Goal: Task Accomplishment & Management: Use online tool/utility

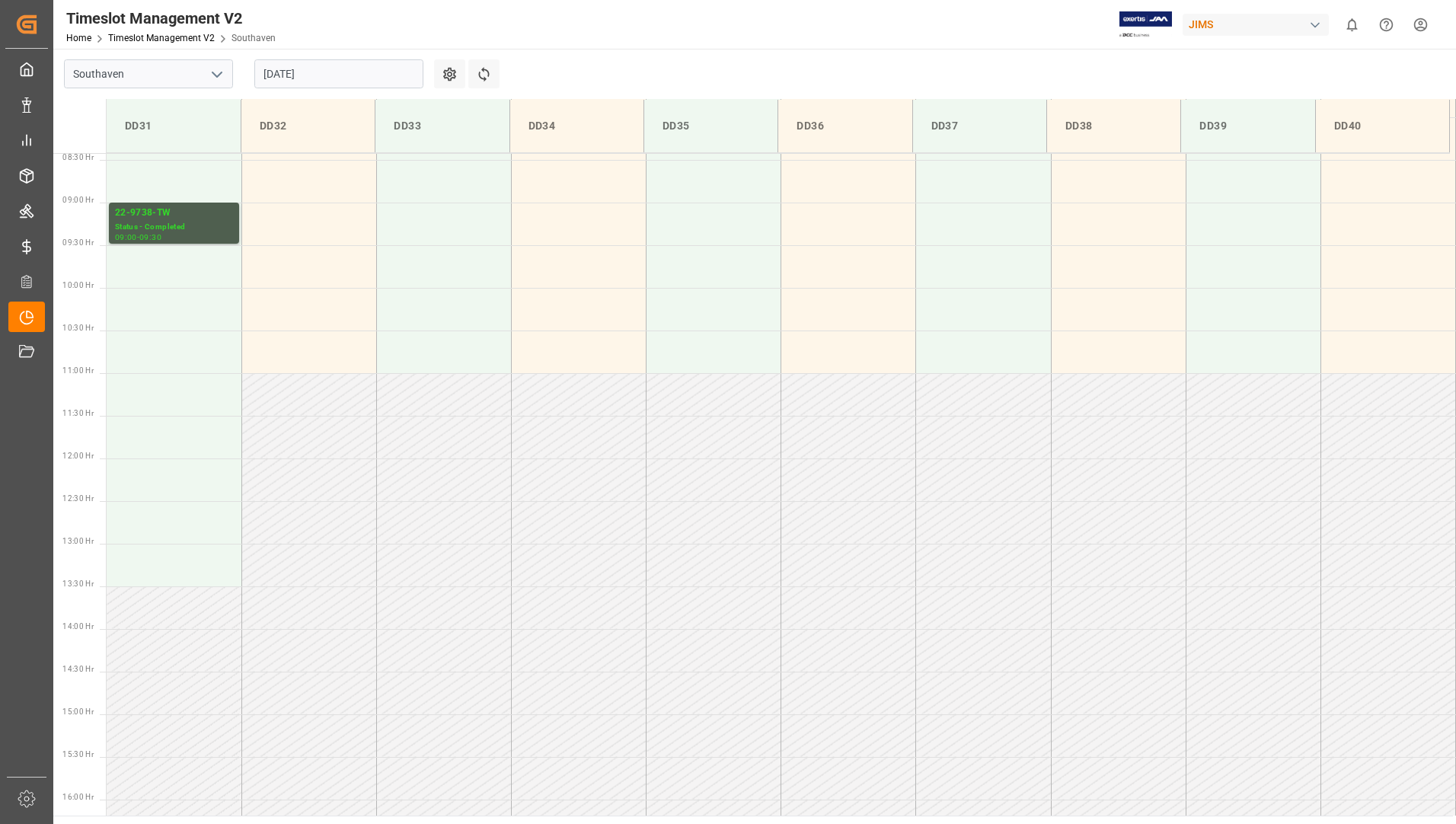
scroll to position [681, 0]
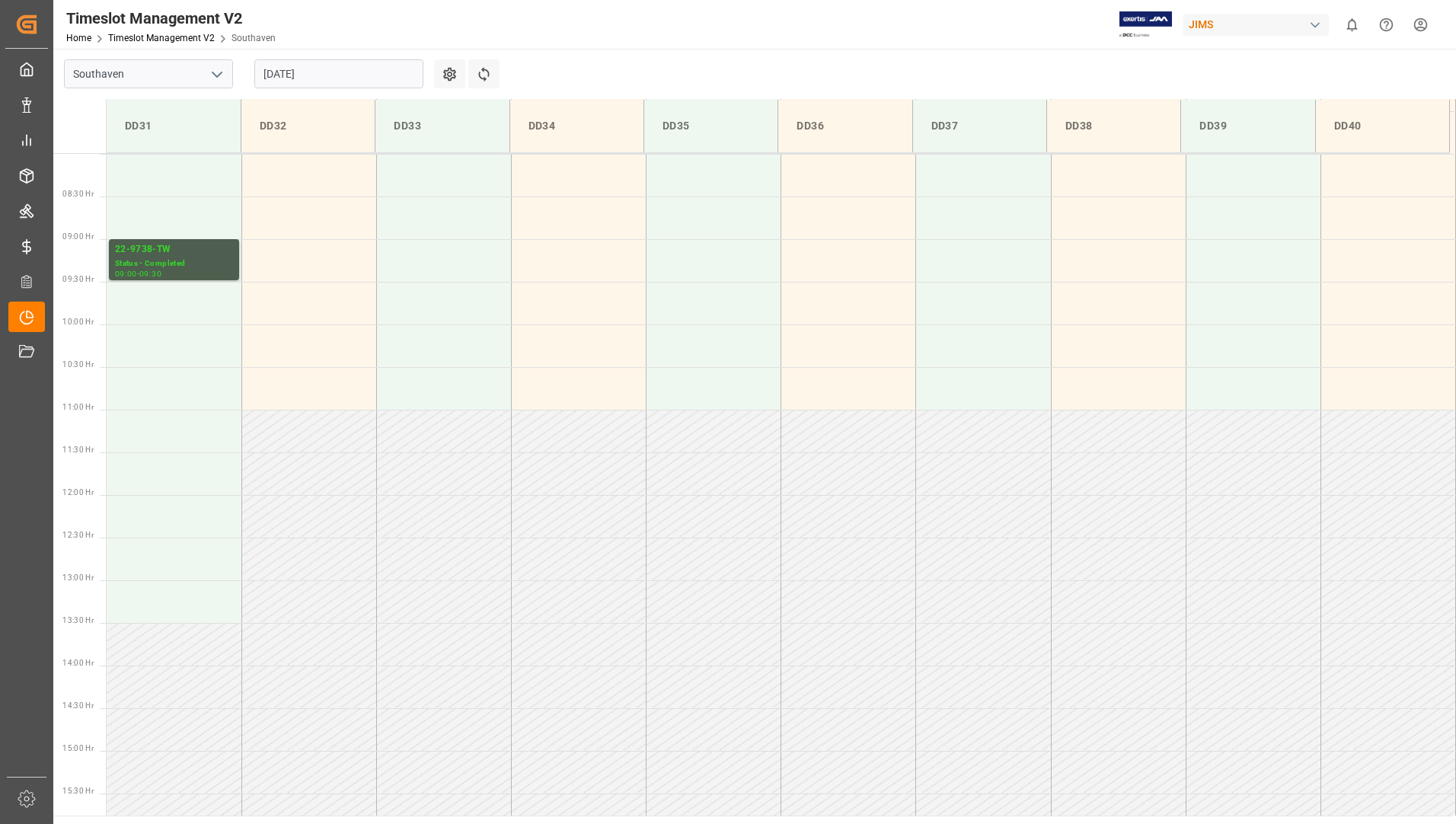
click at [356, 64] on input "[DATE]" at bounding box center [338, 73] width 169 height 29
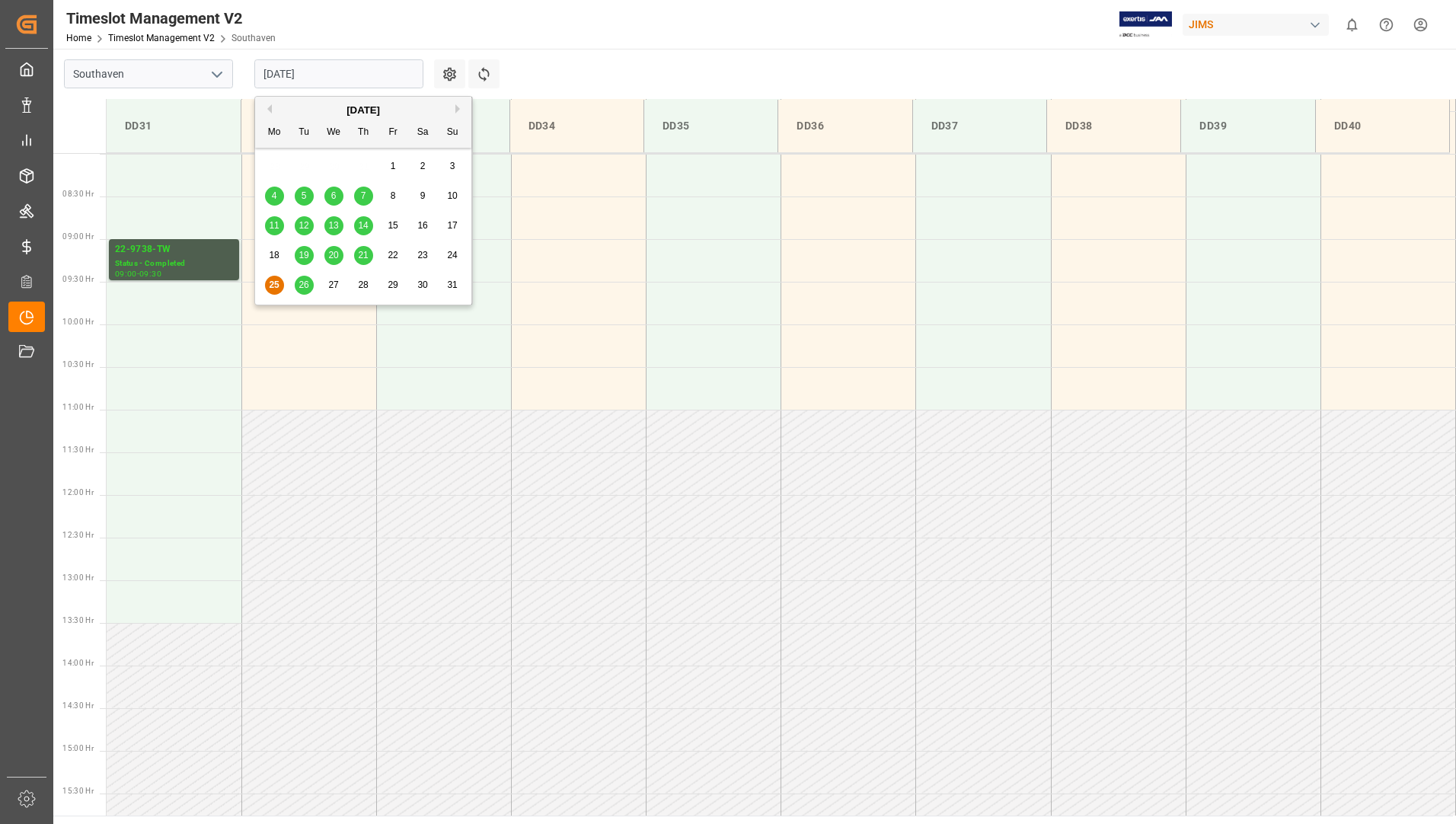
click at [301, 286] on span "26" at bounding box center [303, 285] width 10 height 11
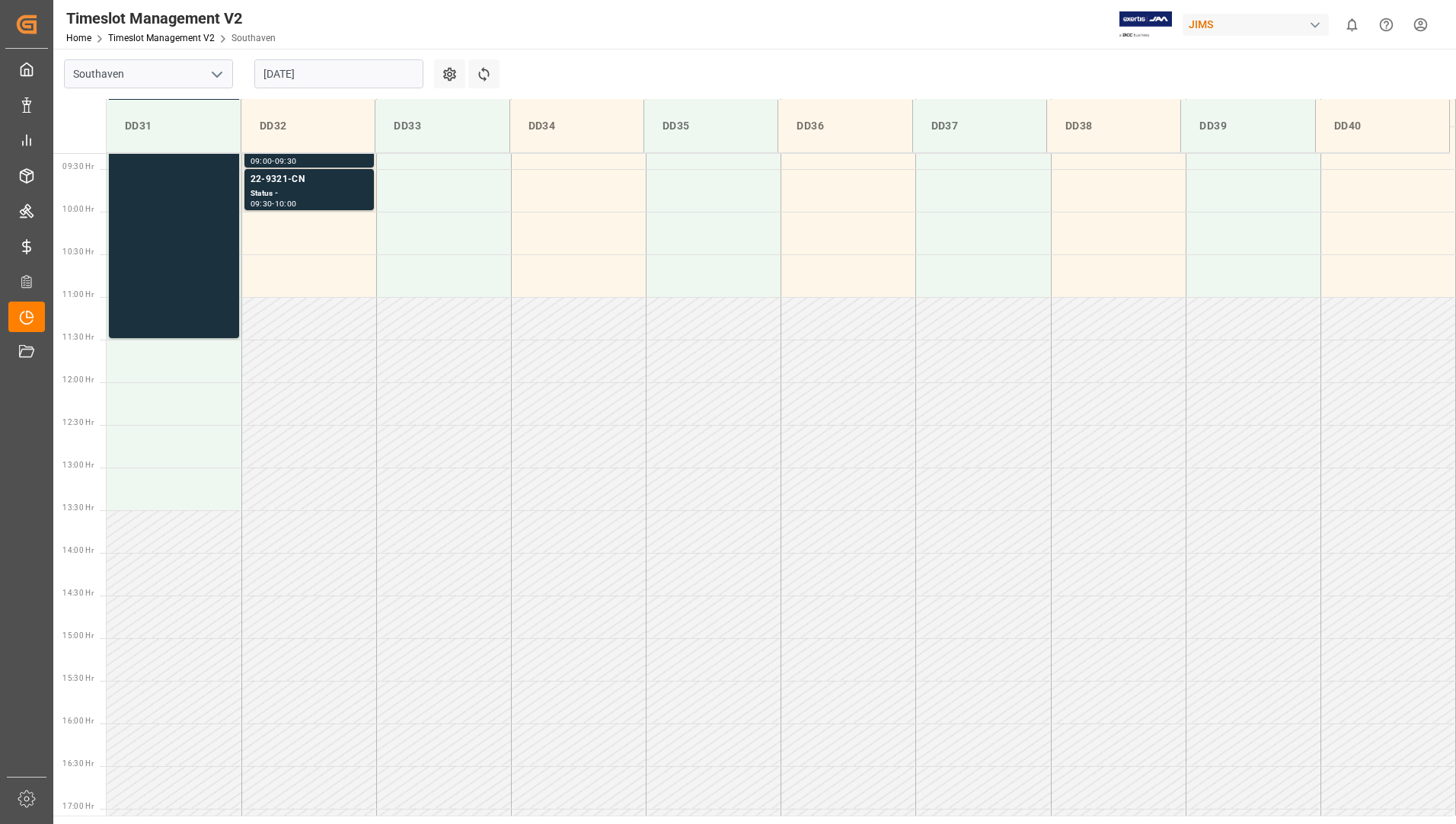
scroll to position [386, 0]
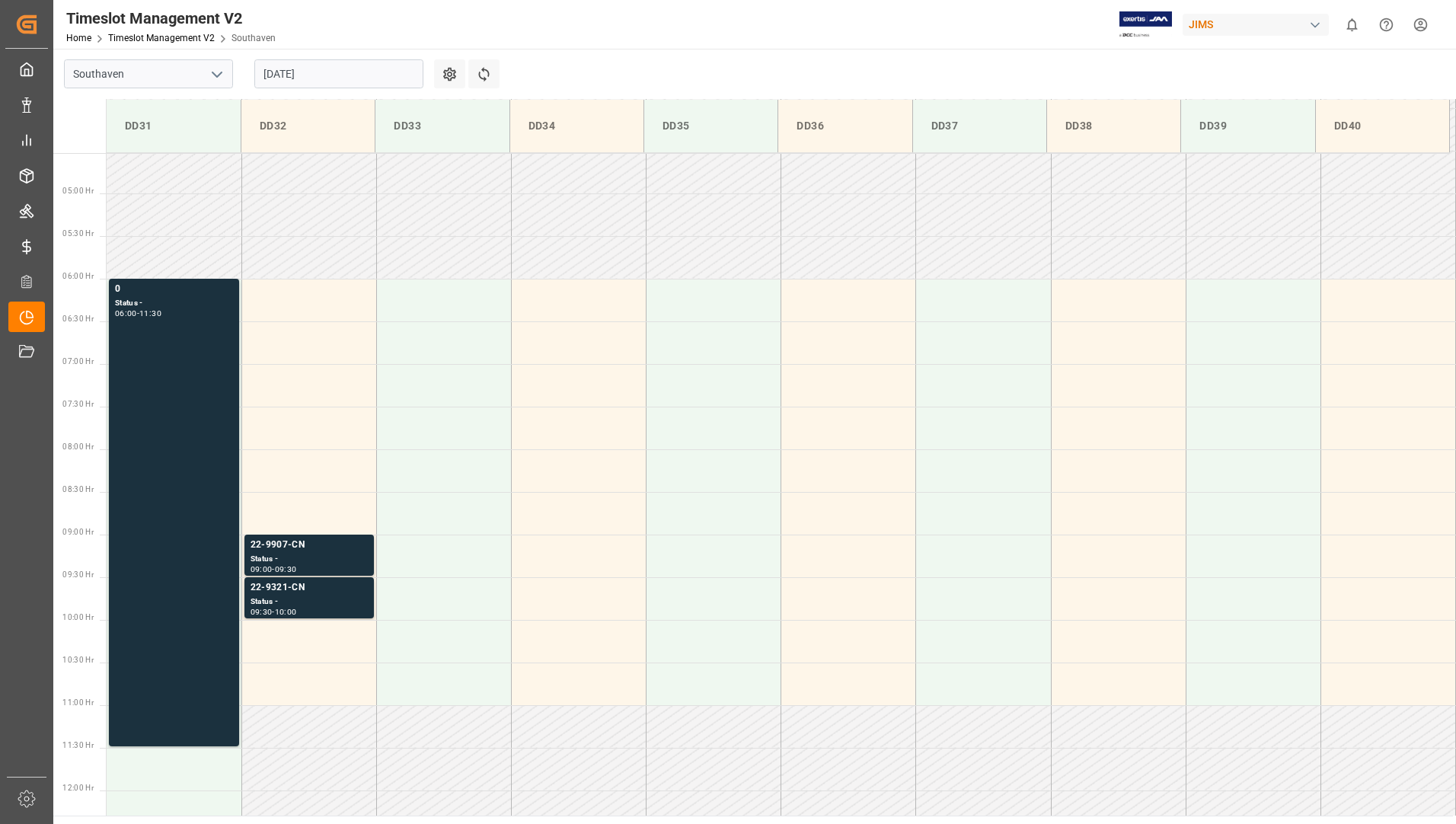
click at [351, 74] on input "[DATE]" at bounding box center [338, 73] width 169 height 29
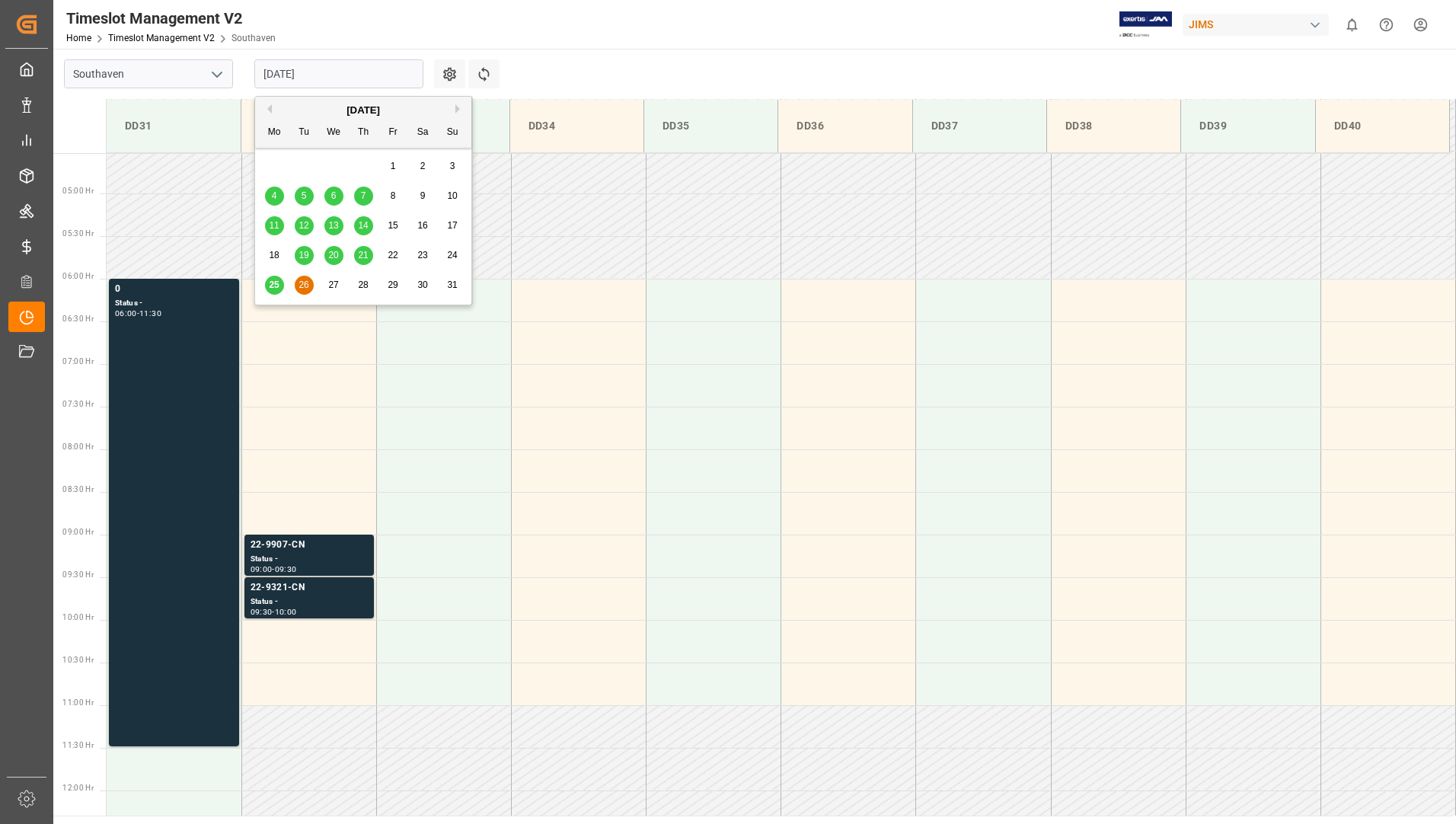
click at [269, 283] on span "25" at bounding box center [274, 285] width 10 height 11
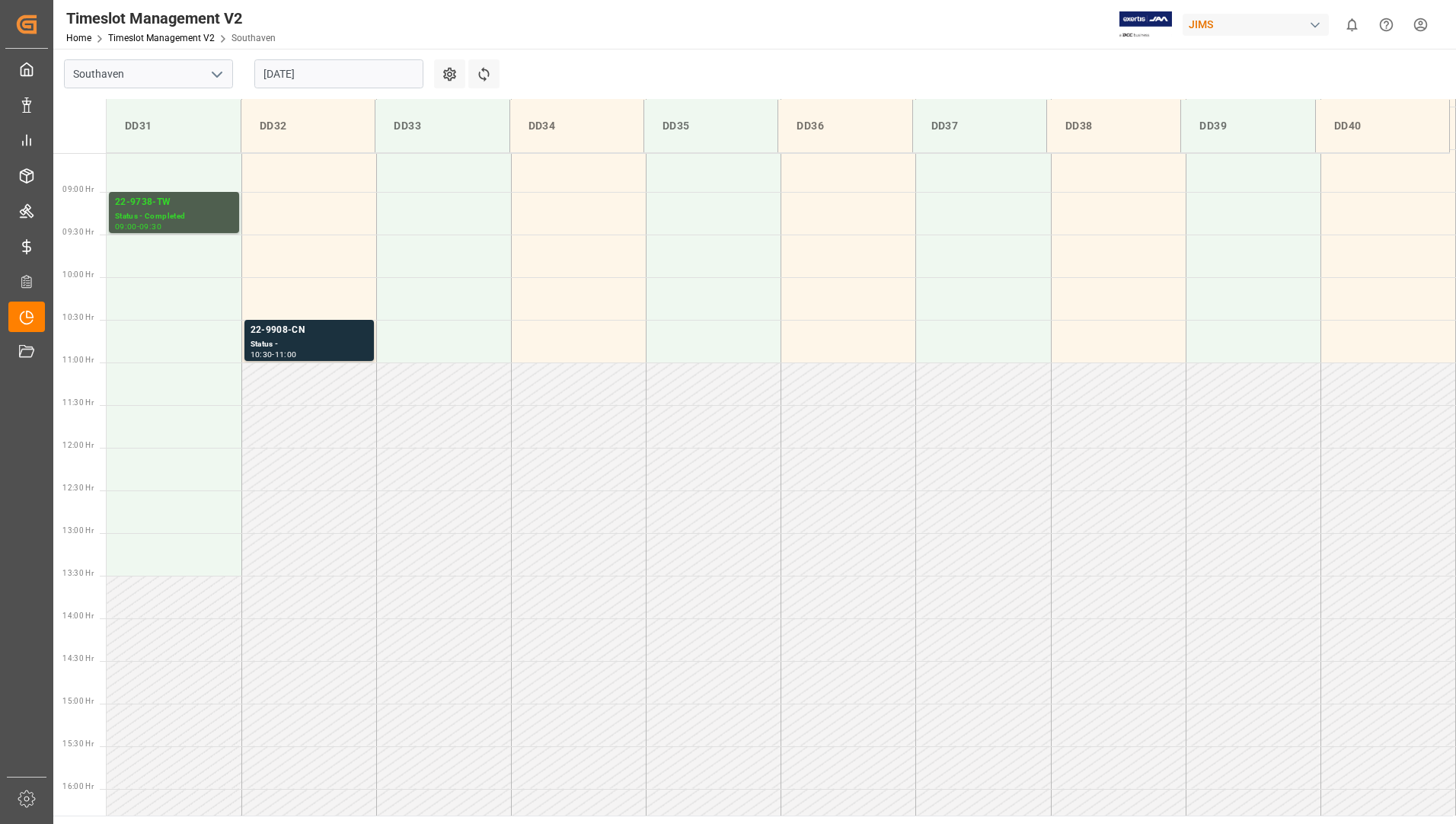
scroll to position [462, 0]
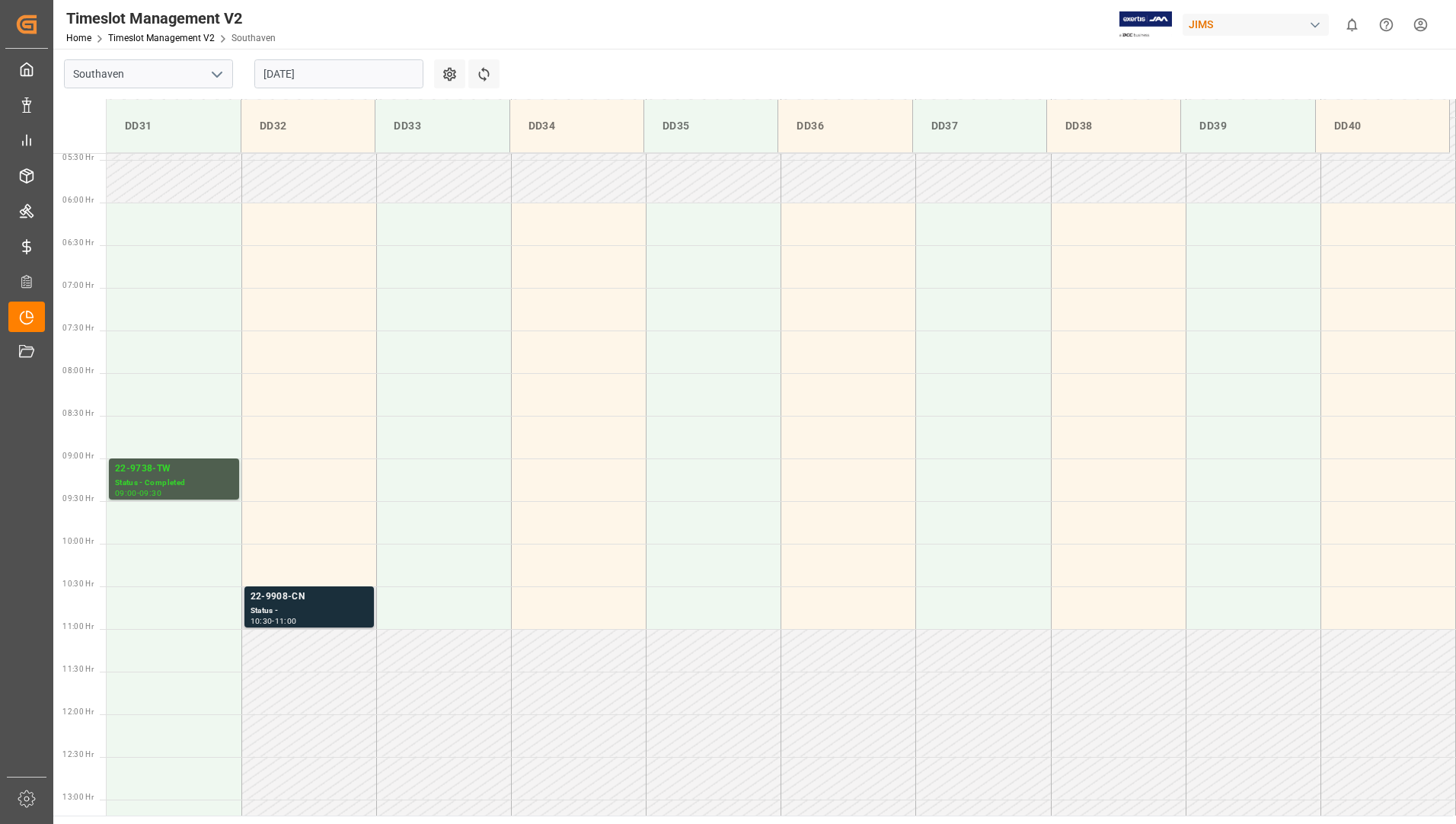
click at [351, 607] on div "Status -" at bounding box center [309, 611] width 118 height 13
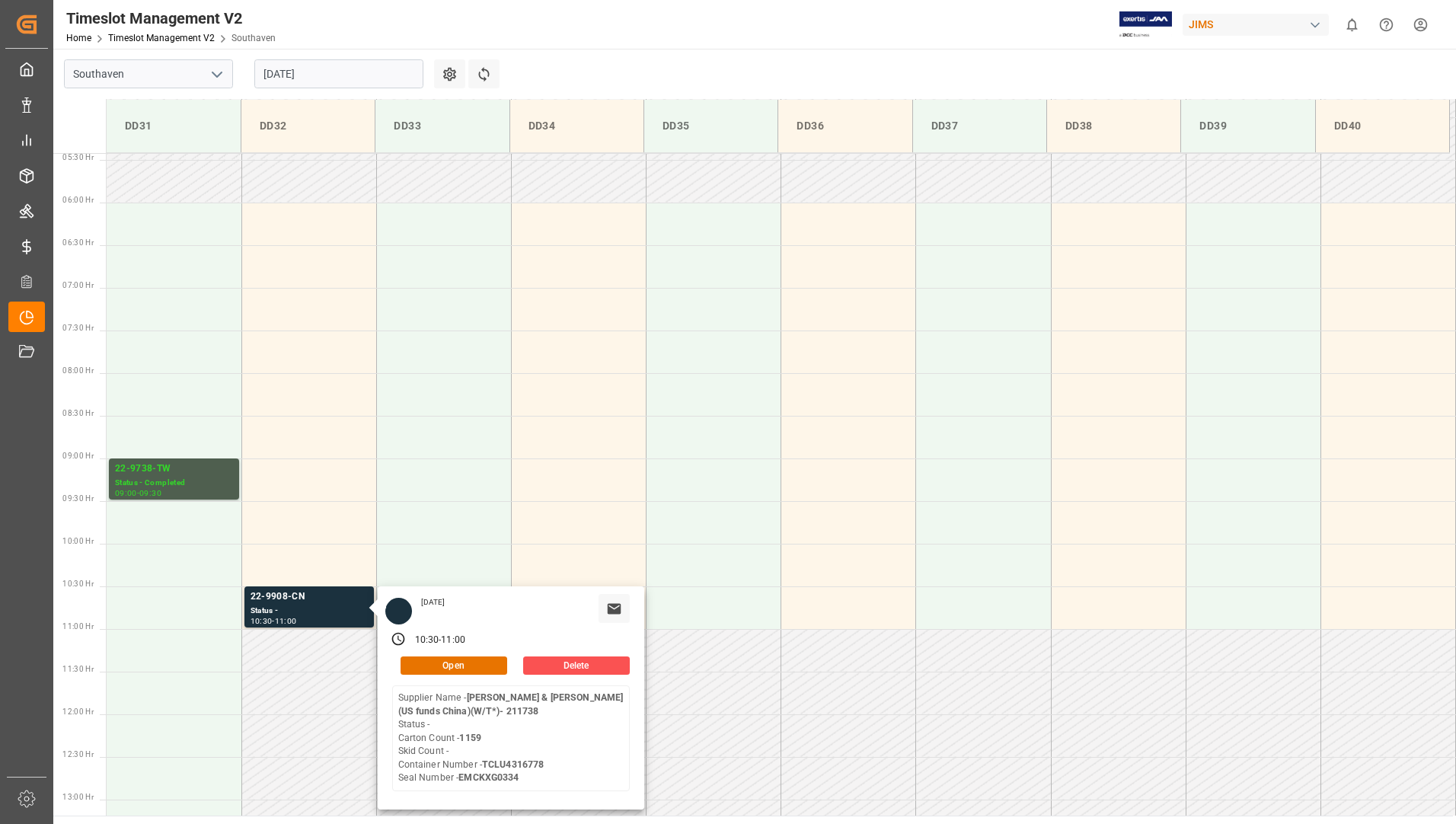
click at [333, 72] on input "[DATE]" at bounding box center [338, 73] width 169 height 29
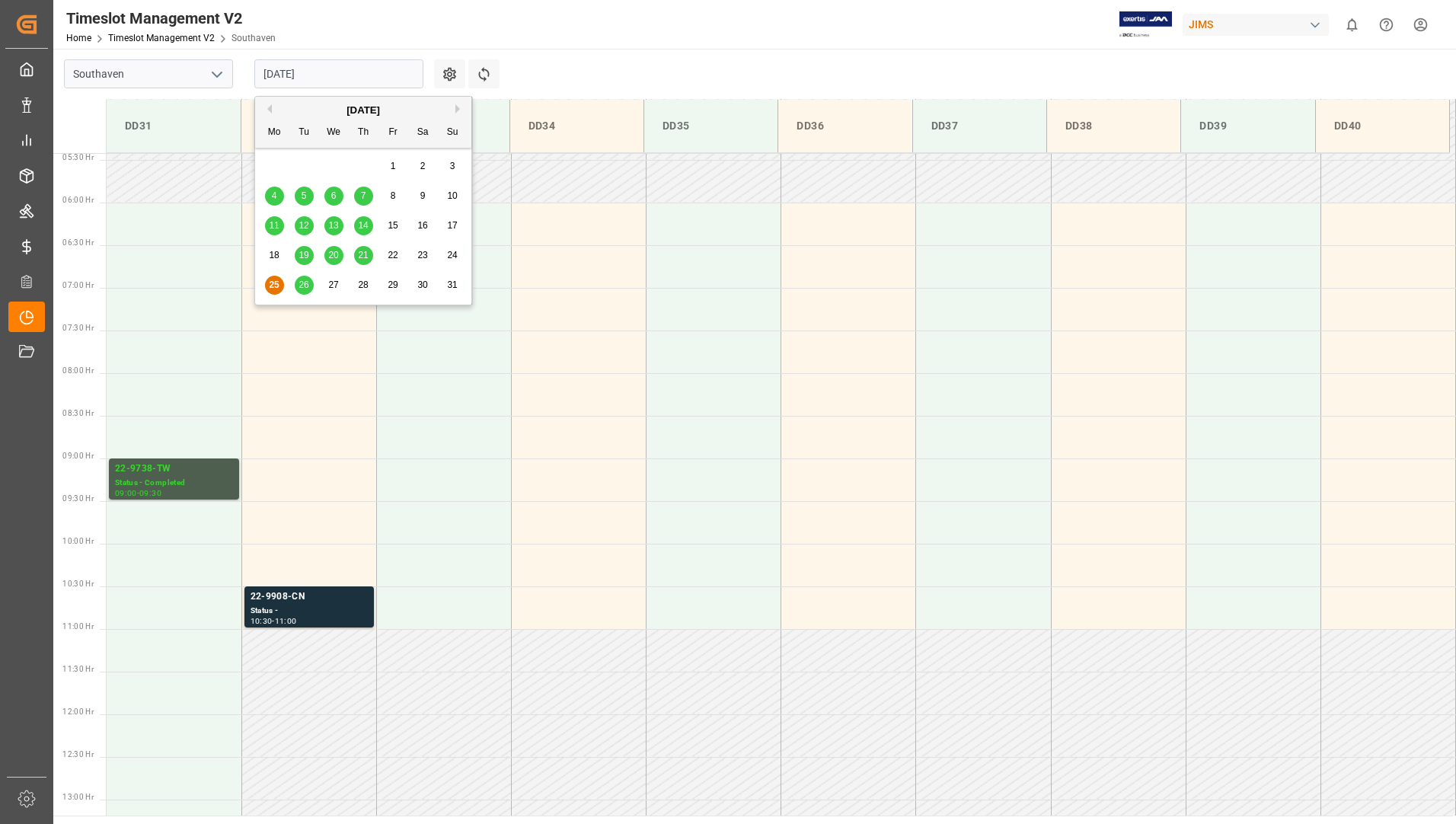
click at [310, 282] on div "26" at bounding box center [304, 285] width 19 height 18
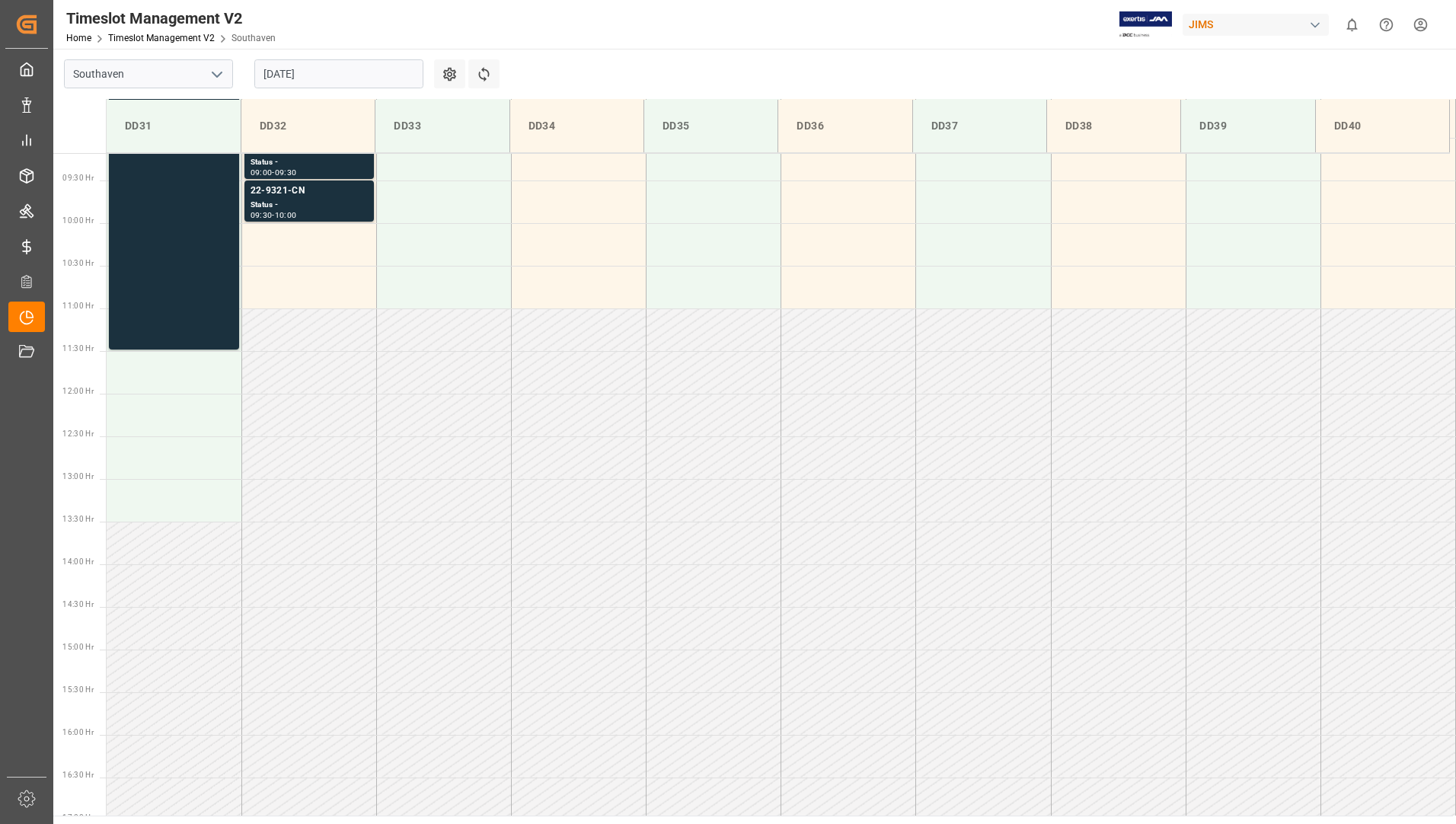
scroll to position [843, 0]
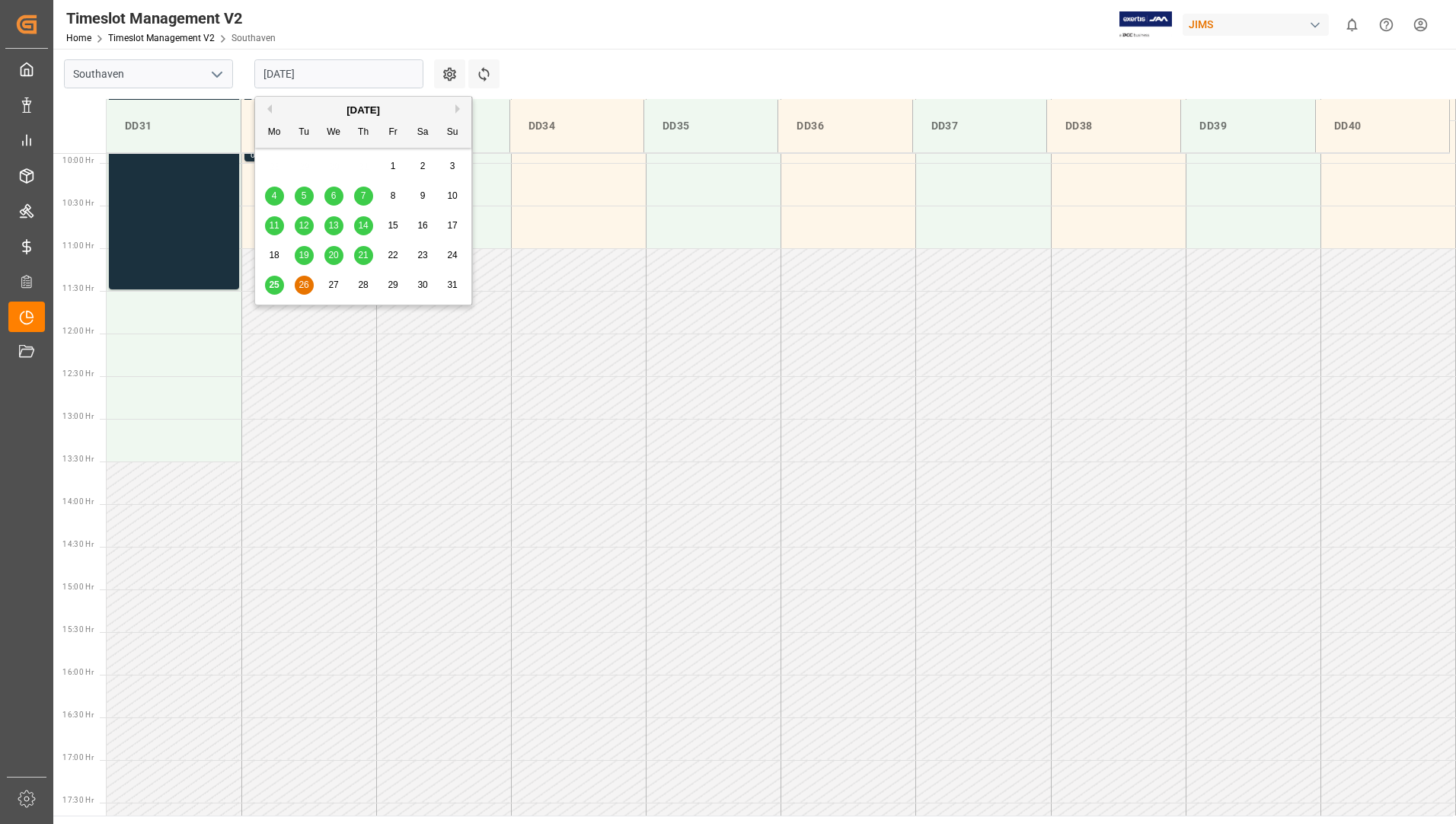
click at [340, 79] on input "[DATE]" at bounding box center [338, 73] width 169 height 29
click at [409, 114] on div "[DATE]" at bounding box center [363, 110] width 216 height 15
click at [301, 285] on span "26" at bounding box center [303, 285] width 10 height 11
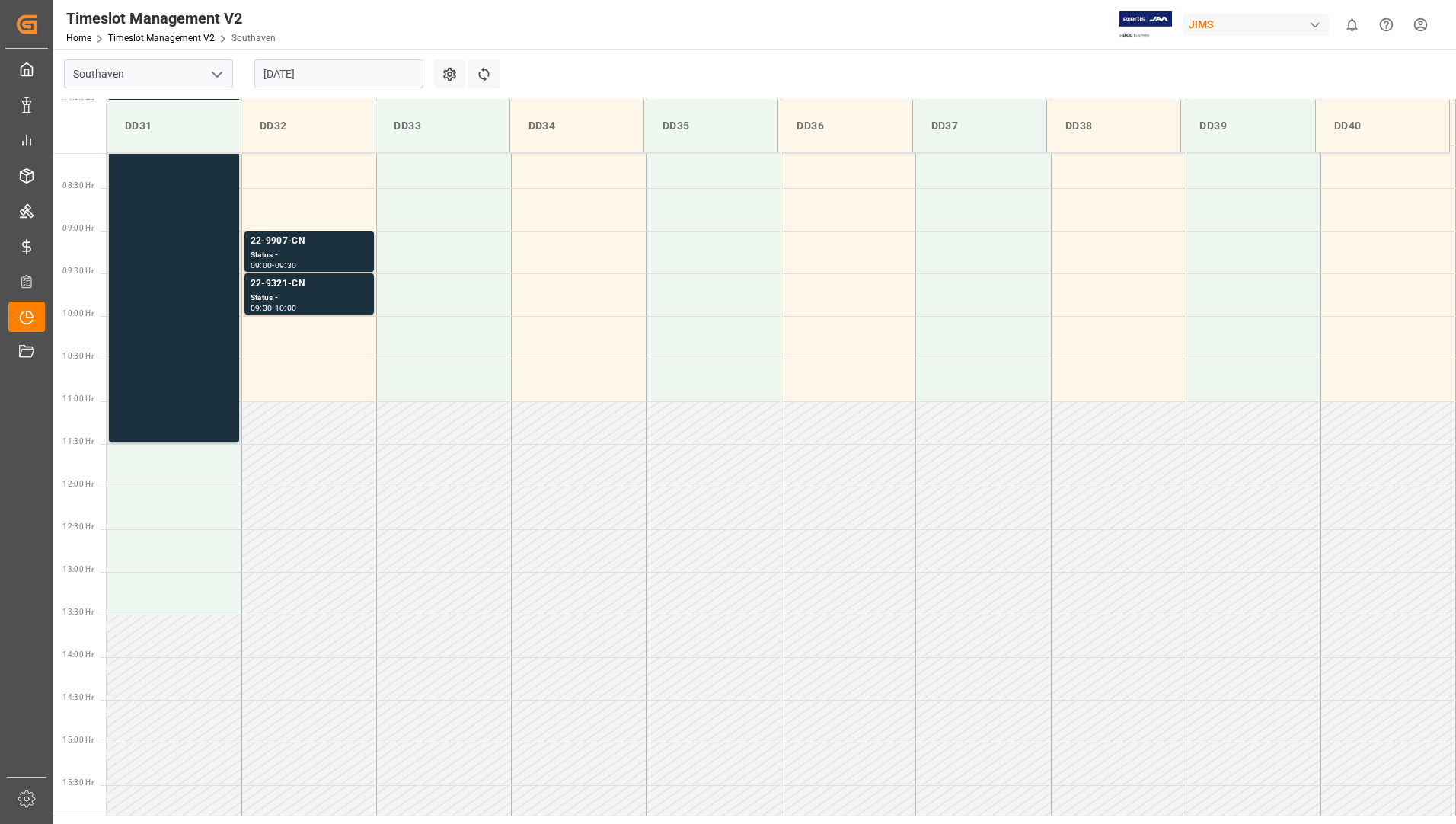
scroll to position [386, 0]
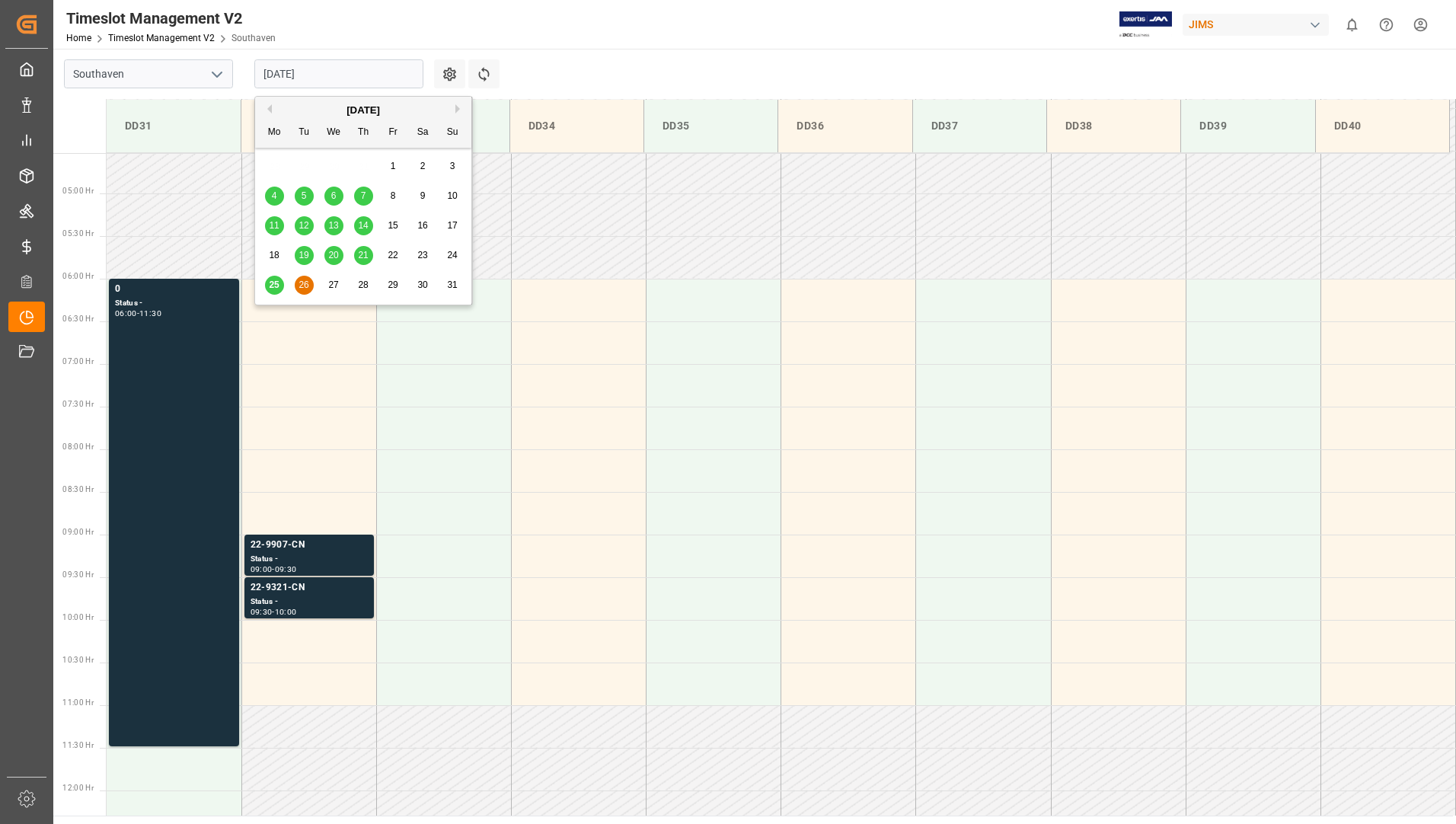
click at [367, 76] on input "[DATE]" at bounding box center [338, 73] width 169 height 29
click at [275, 285] on span "25" at bounding box center [274, 285] width 10 height 11
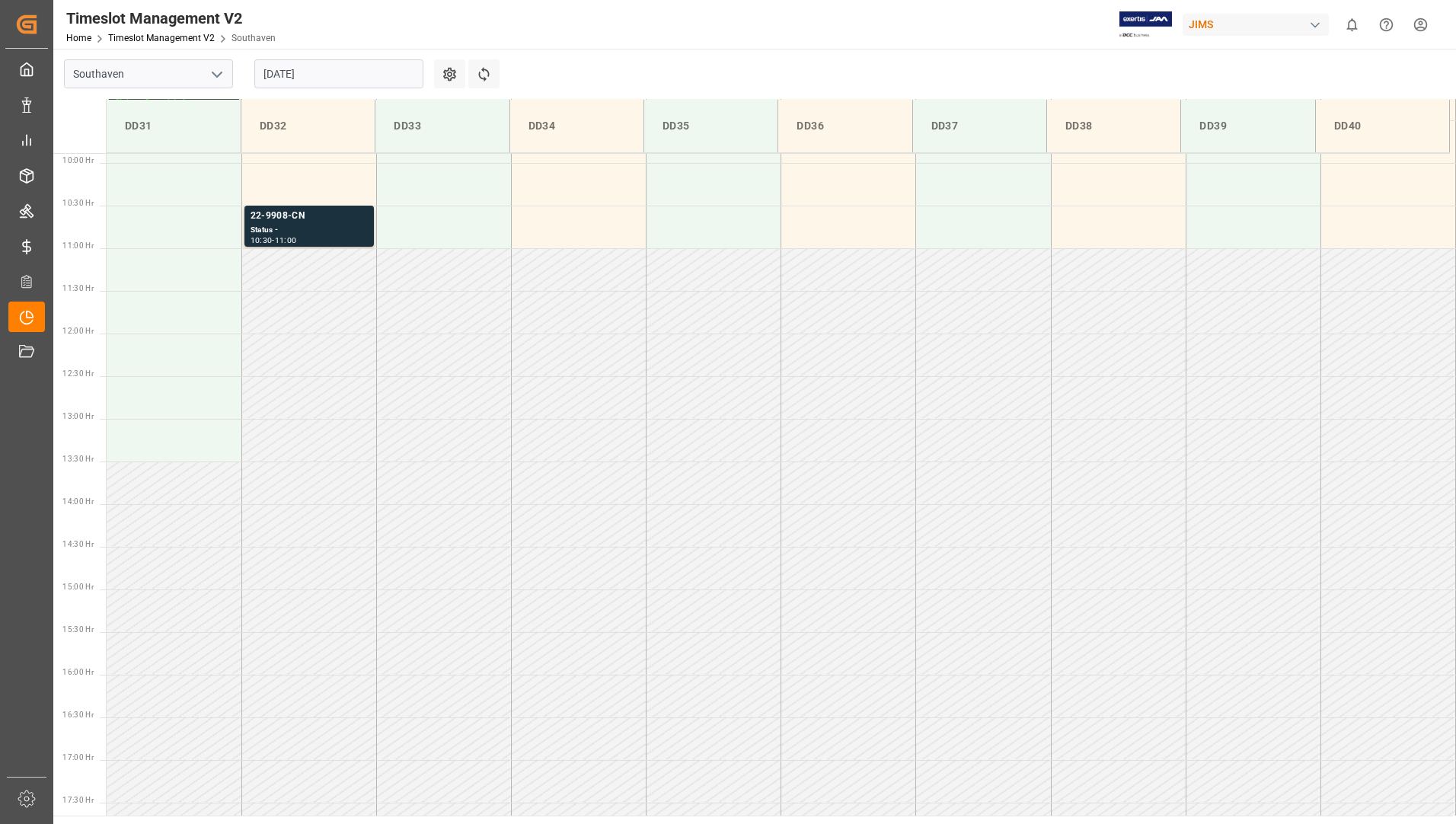
scroll to position [691, 0]
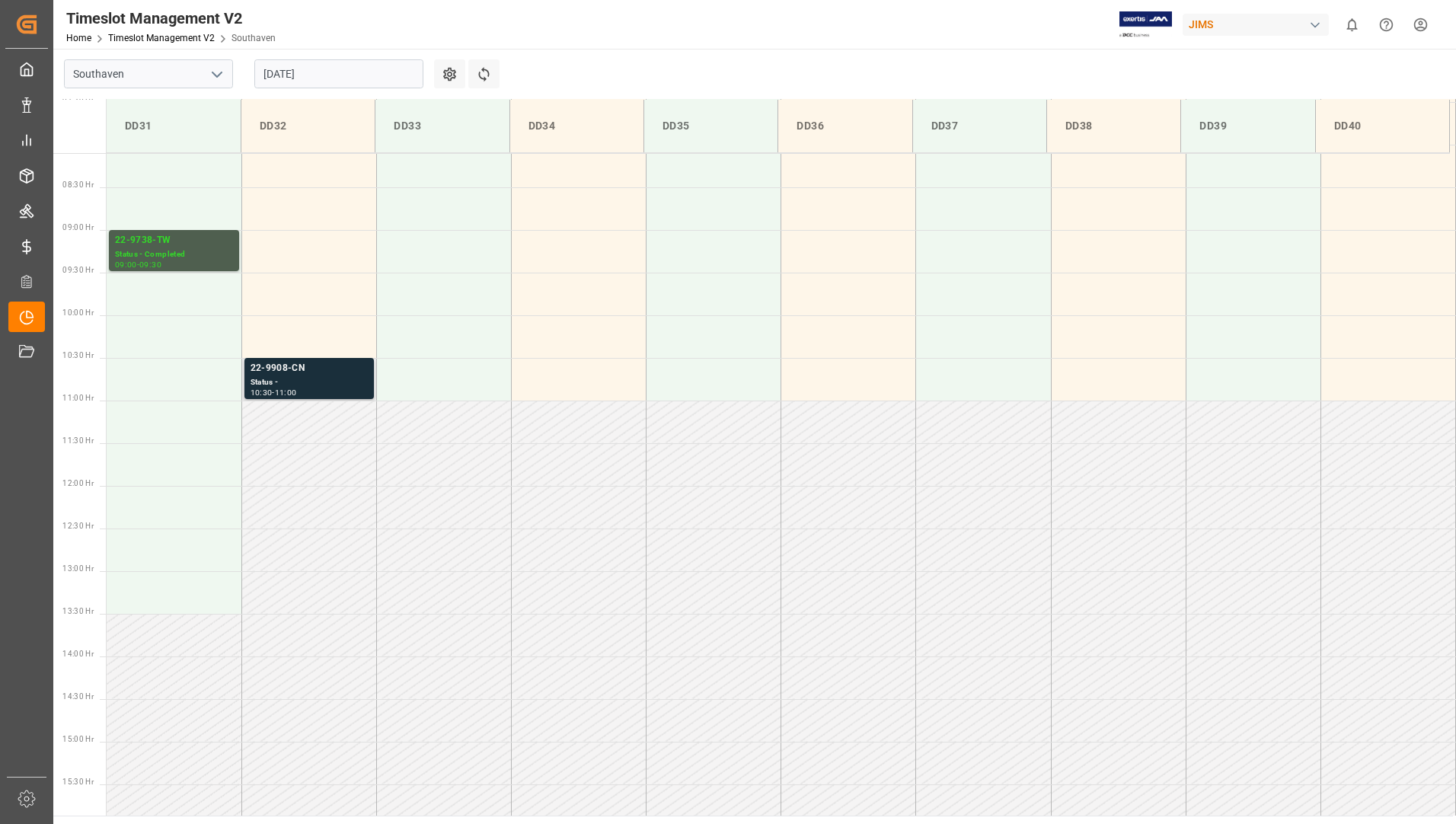
click at [330, 378] on div "Status -" at bounding box center [309, 382] width 118 height 13
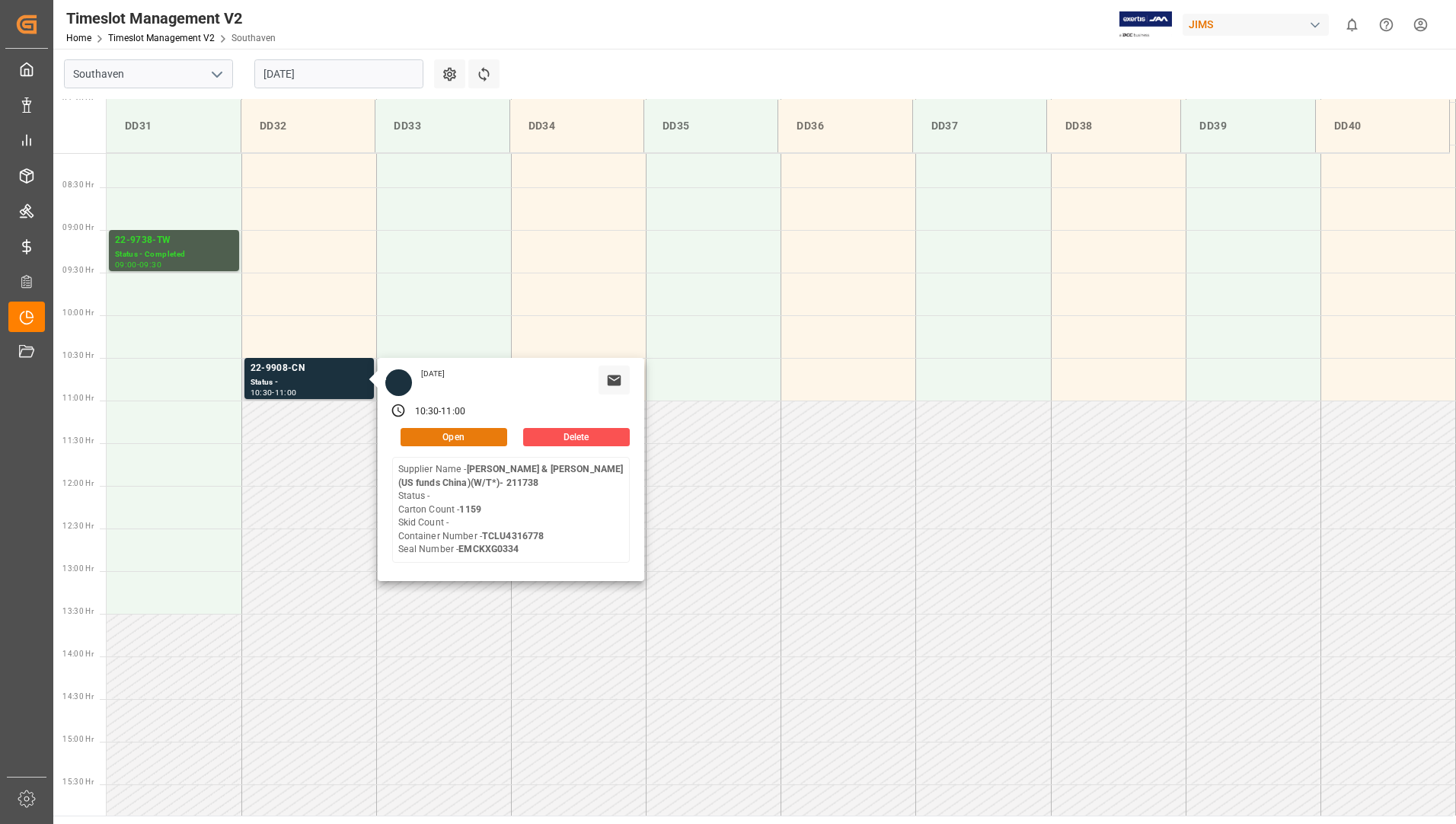
click at [475, 438] on button "Open" at bounding box center [454, 437] width 106 height 18
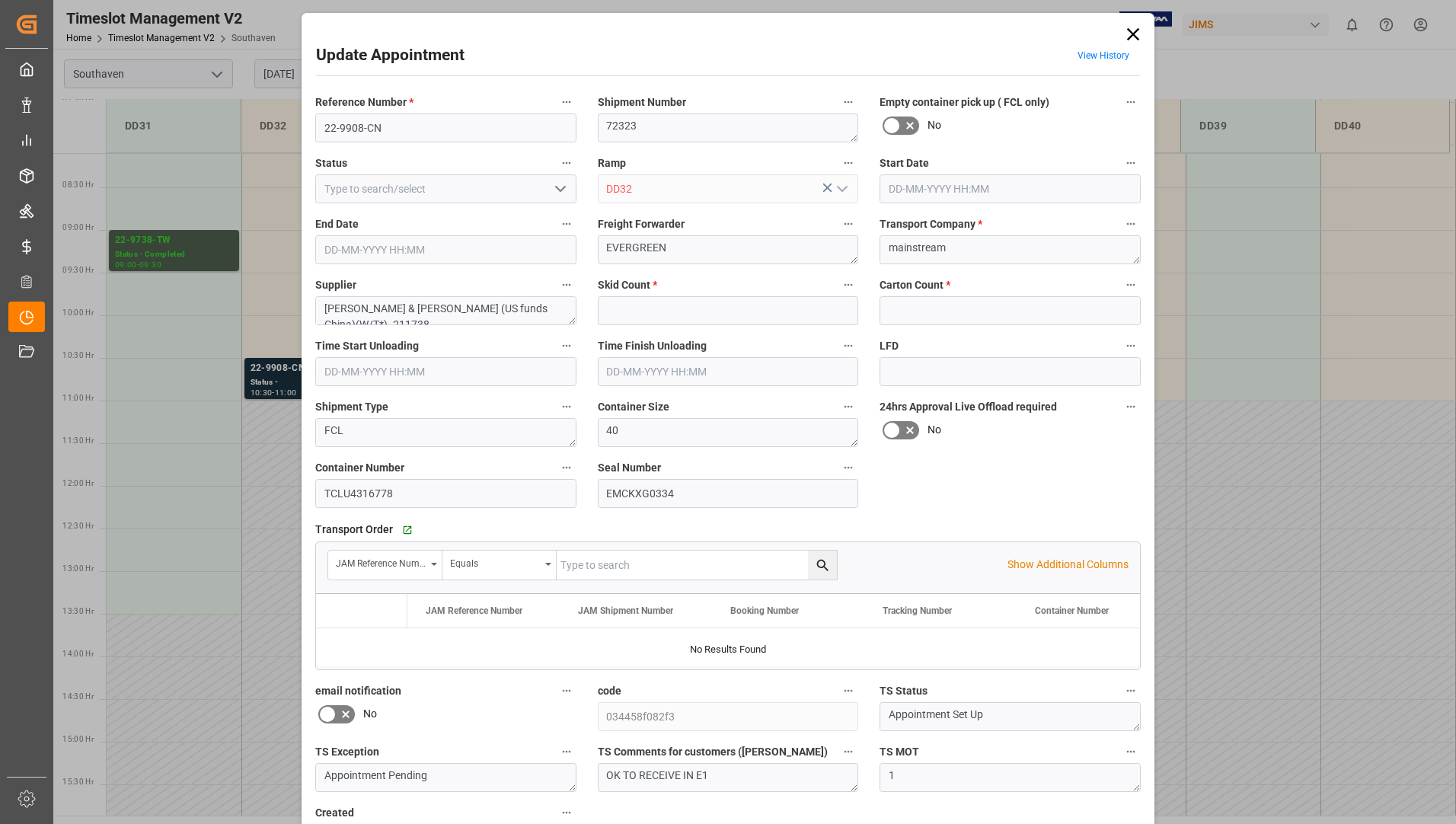
type input "0"
type input "1159"
type input "[DATE] 10:30"
type input "[DATE] 11:00"
type input "[DATE] 14:57"
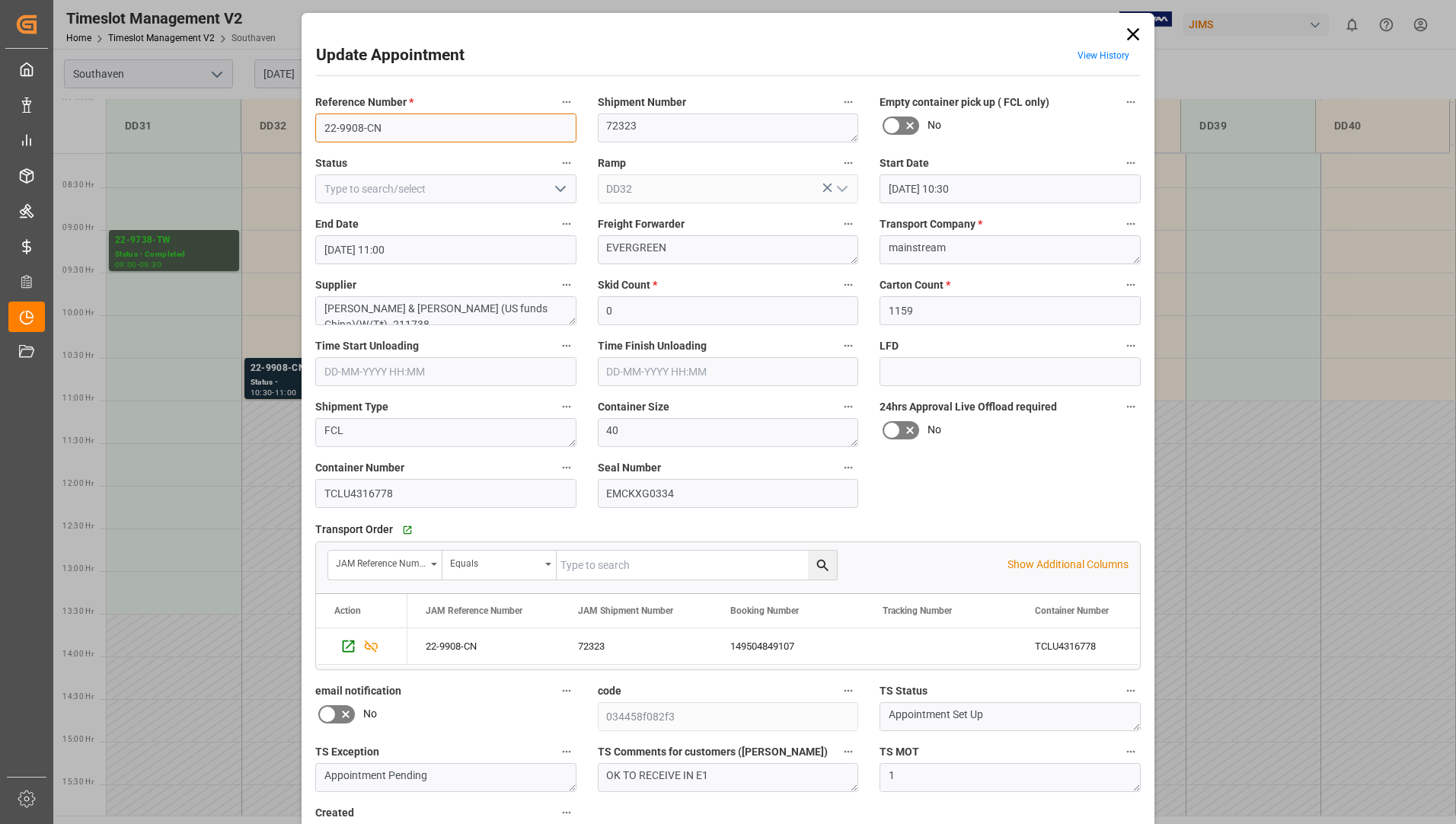
drag, startPoint x: 322, startPoint y: 123, endPoint x: 408, endPoint y: 123, distance: 86.0
click at [408, 123] on input "22-9908-CN" at bounding box center [446, 128] width 261 height 29
click at [1133, 35] on icon at bounding box center [1133, 34] width 21 height 21
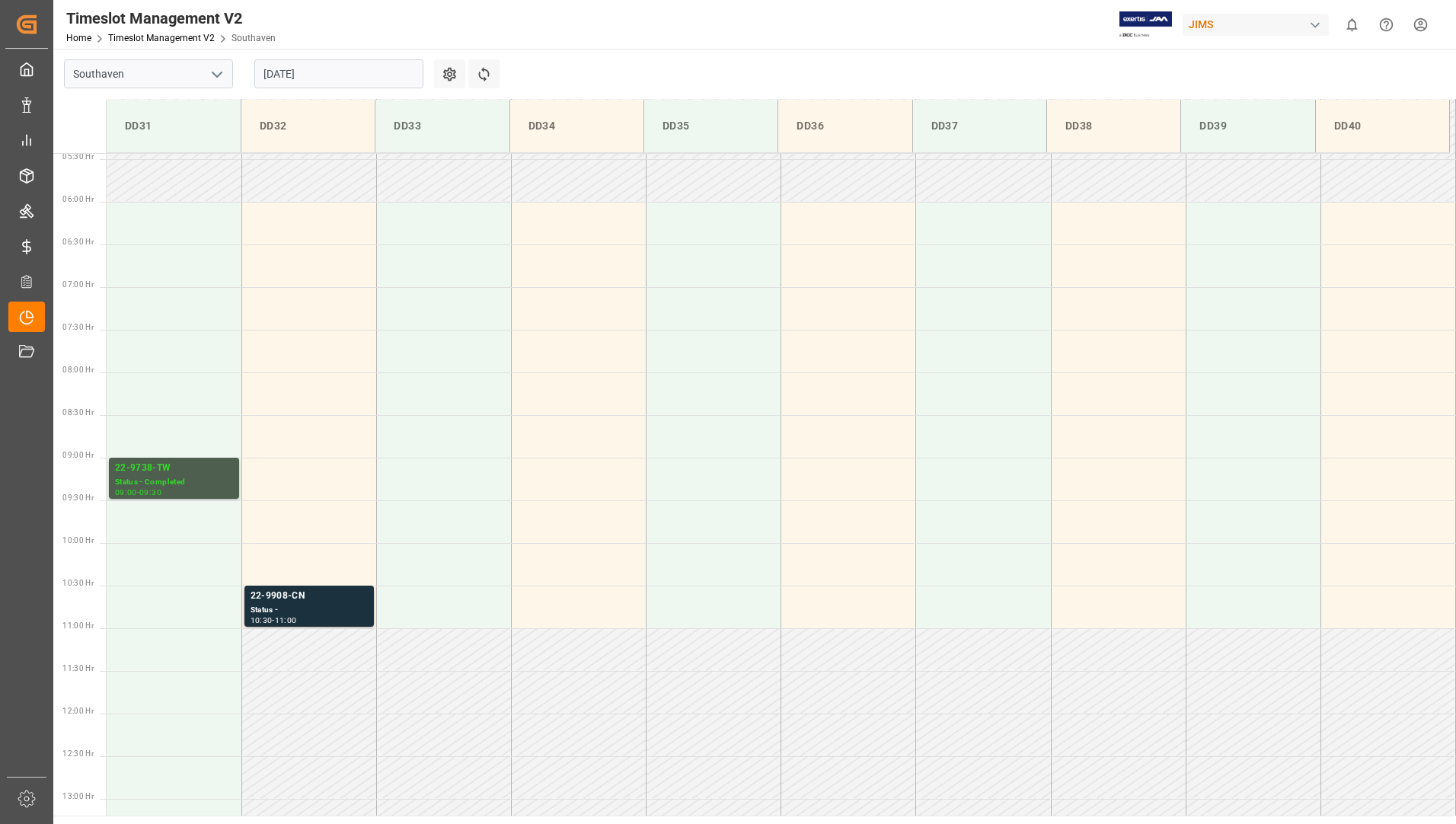
scroll to position [462, 0]
click at [357, 78] on input "[DATE]" at bounding box center [338, 73] width 169 height 29
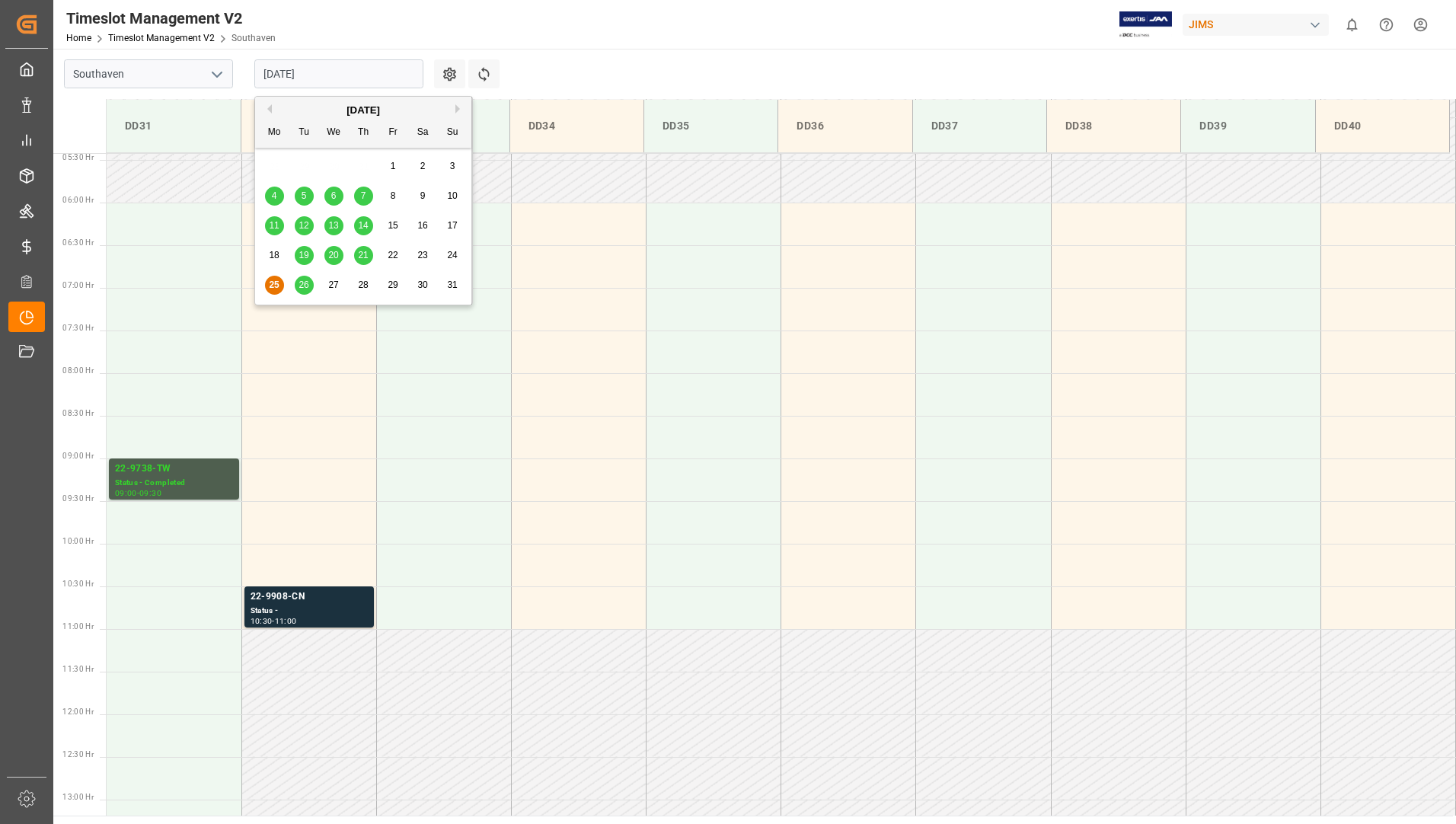
click at [297, 282] on div "26" at bounding box center [304, 285] width 19 height 18
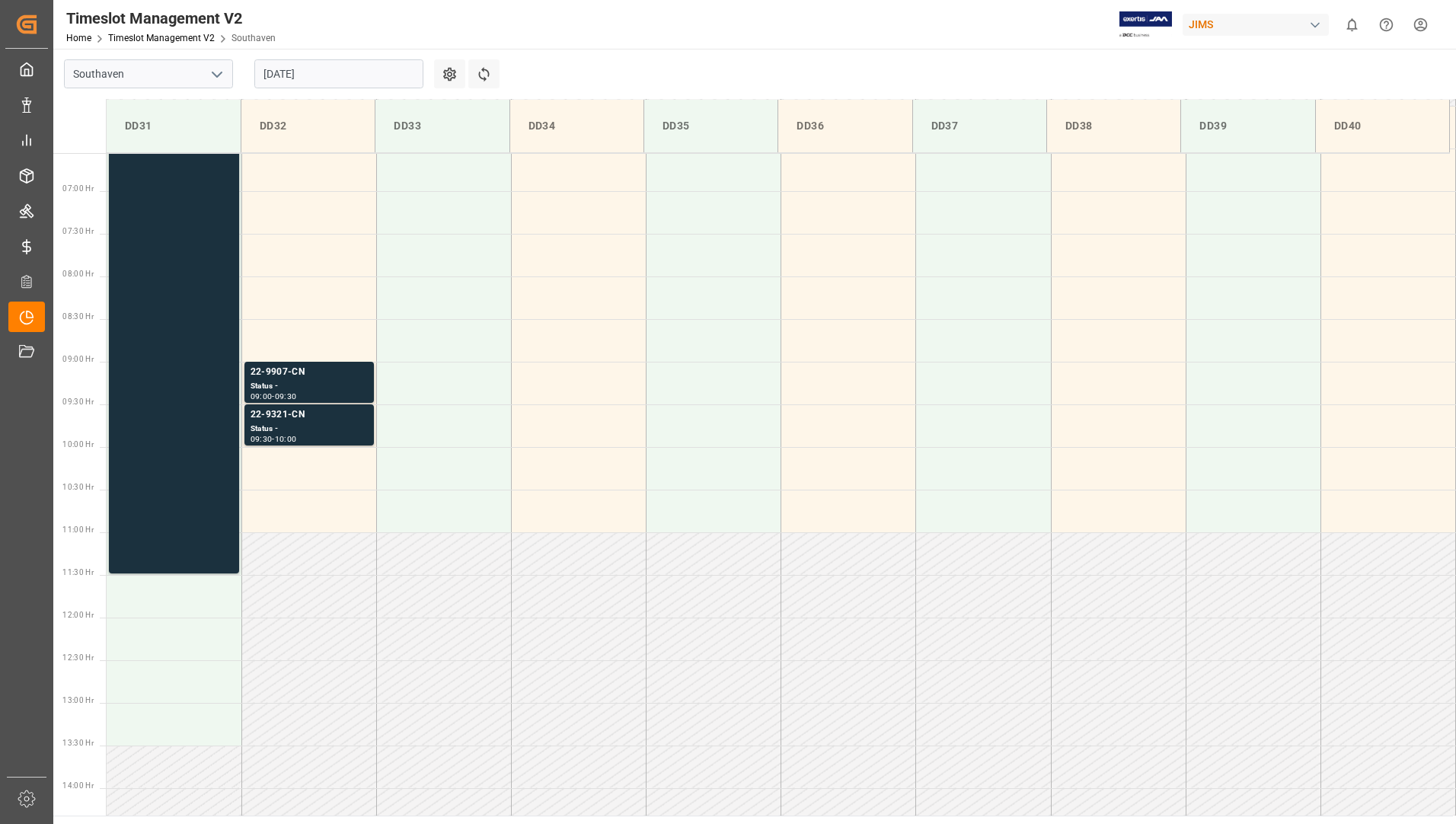
scroll to position [539, 0]
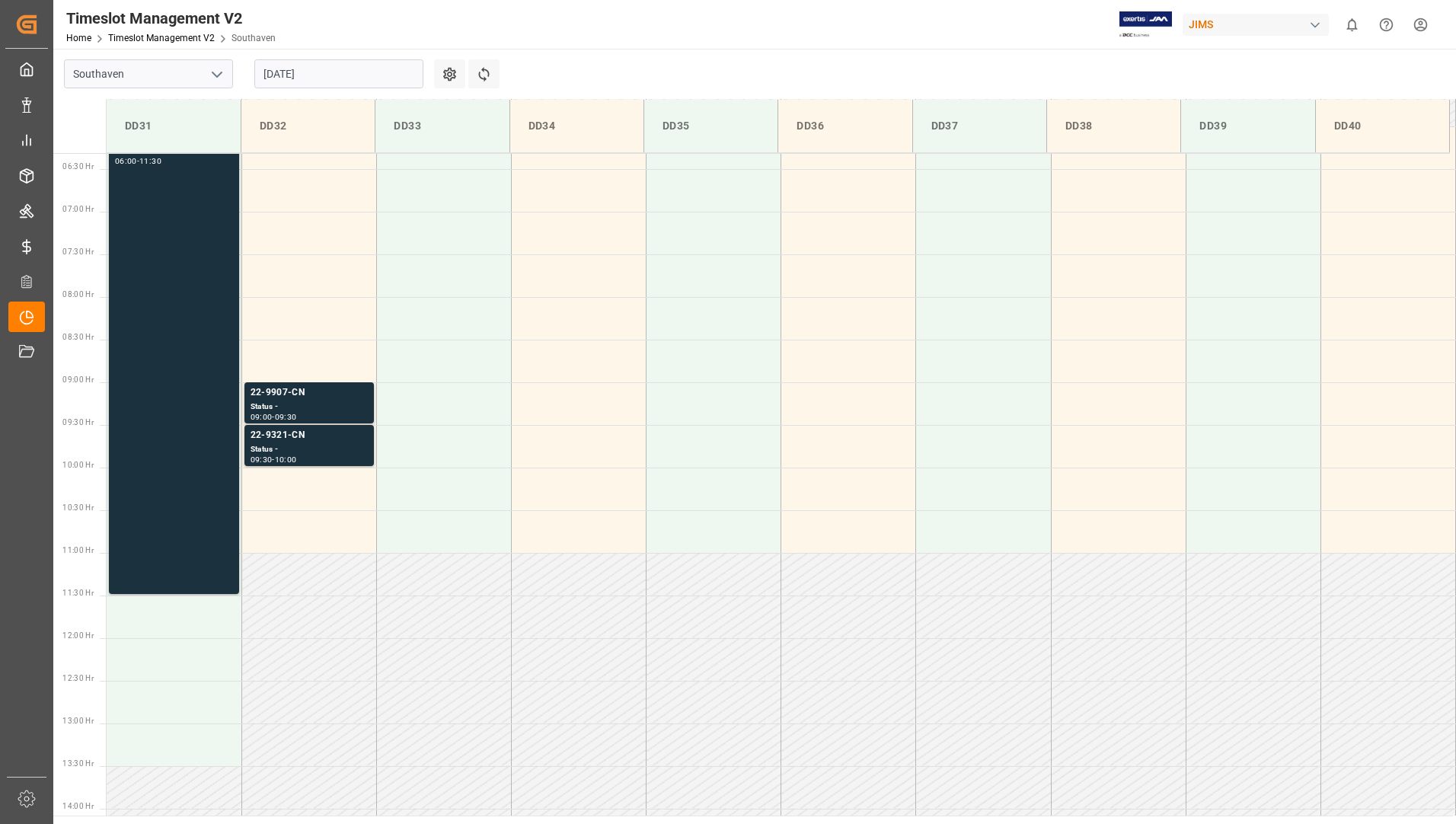
click at [342, 69] on input "[DATE]" at bounding box center [338, 73] width 169 height 29
click at [784, 38] on div "Timeslot Management V2 Home Timeslot Management V2 Southaven JIMS 0 Notificatio…" at bounding box center [749, 24] width 1413 height 49
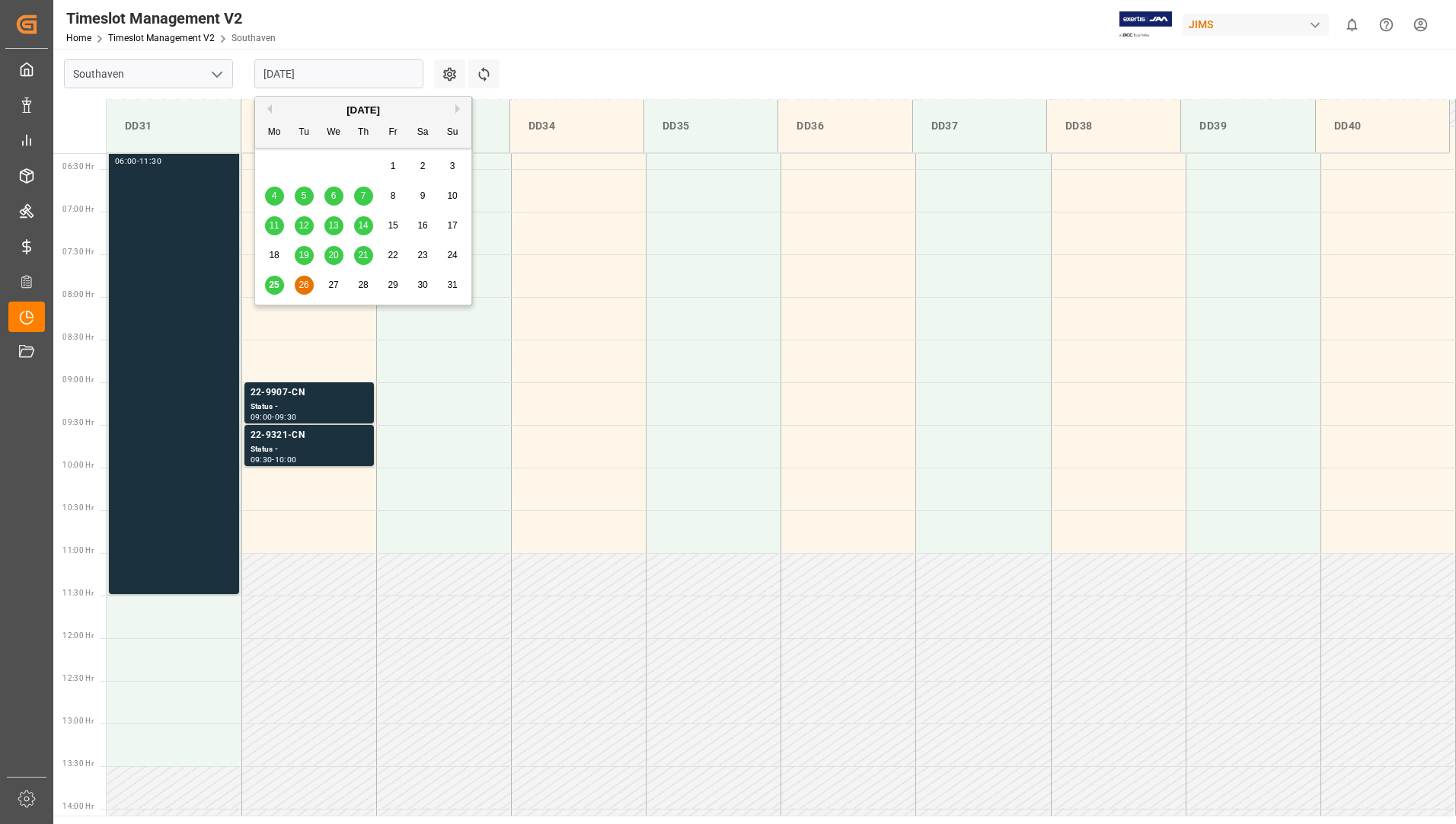
click at [368, 62] on input "[DATE]" at bounding box center [338, 73] width 169 height 29
click at [552, 31] on div "Timeslot Management V2 Home Timeslot Management V2 Southaven JIMS 0 Notificatio…" at bounding box center [749, 24] width 1413 height 49
click at [334, 69] on input "[DATE]" at bounding box center [338, 73] width 169 height 29
click at [304, 289] on span "26" at bounding box center [303, 285] width 10 height 11
click at [403, 80] on input "[DATE]" at bounding box center [338, 73] width 169 height 29
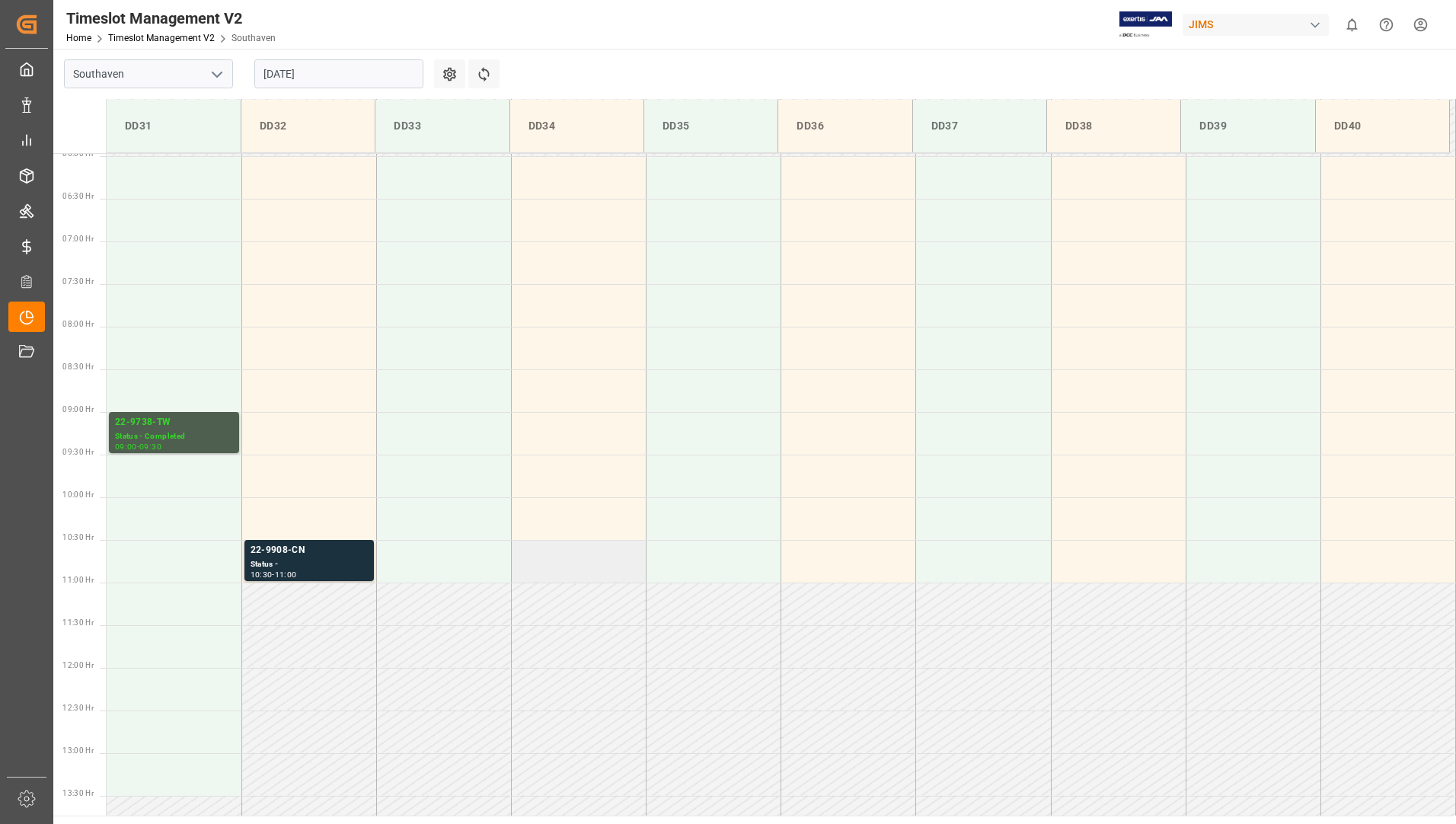
scroll to position [462, 0]
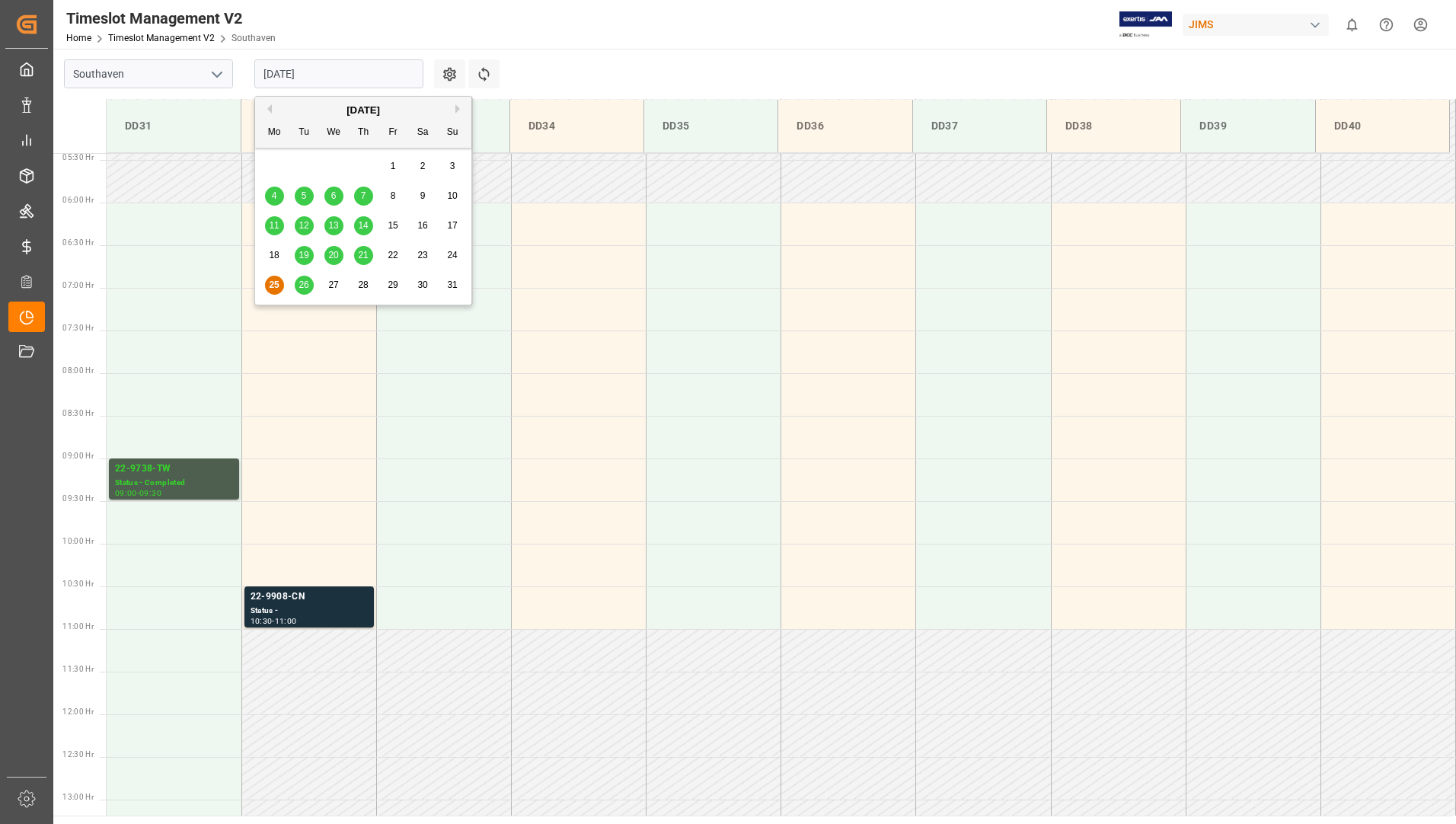
click at [323, 72] on input "[DATE]" at bounding box center [338, 73] width 169 height 29
click at [304, 285] on span "26" at bounding box center [303, 285] width 10 height 11
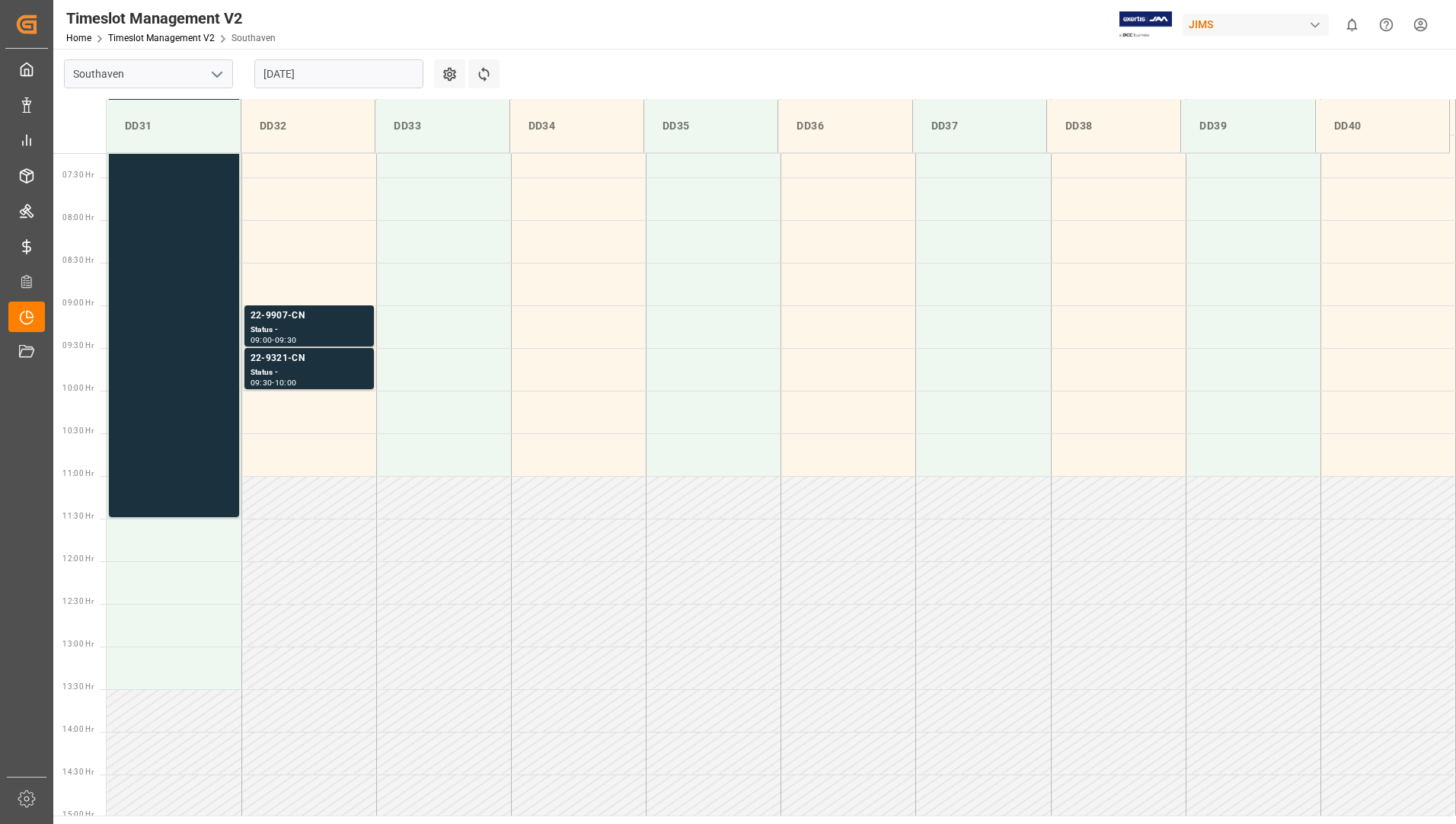
scroll to position [614, 0]
